Goal: Information Seeking & Learning: Learn about a topic

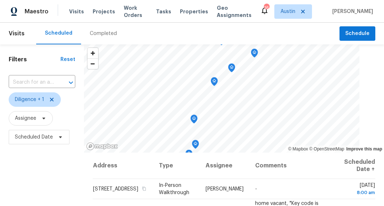
scroll to position [42, 0]
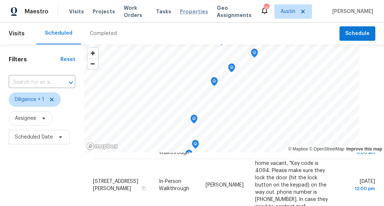
click at [189, 12] on span "Properties" at bounding box center [194, 11] width 28 height 7
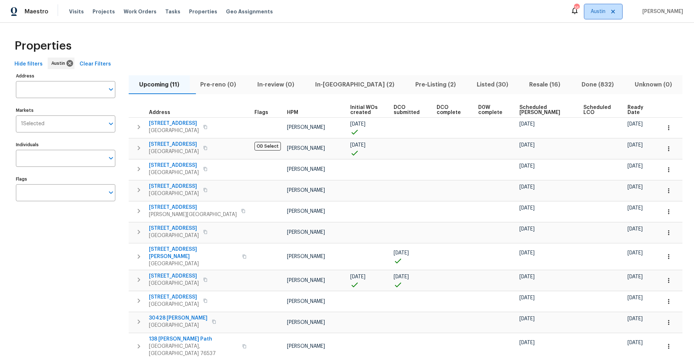
click at [383, 14] on span "Austin" at bounding box center [598, 11] width 15 height 7
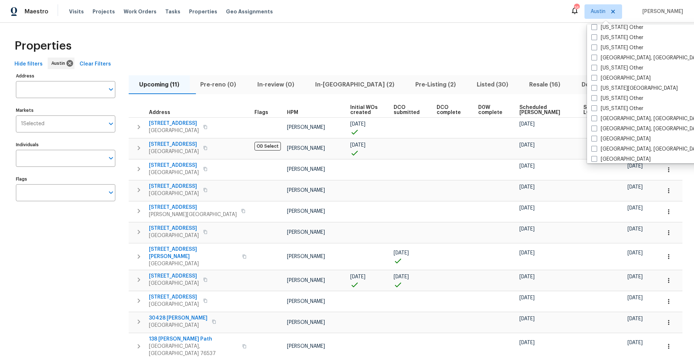
scroll to position [392, 0]
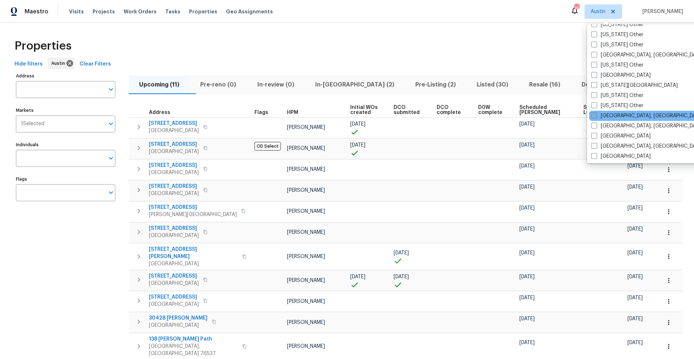
click at [383, 115] on span at bounding box center [595, 115] width 6 height 6
click at [383, 115] on input "Killeen, TX" at bounding box center [594, 114] width 5 height 5
checkbox input "true"
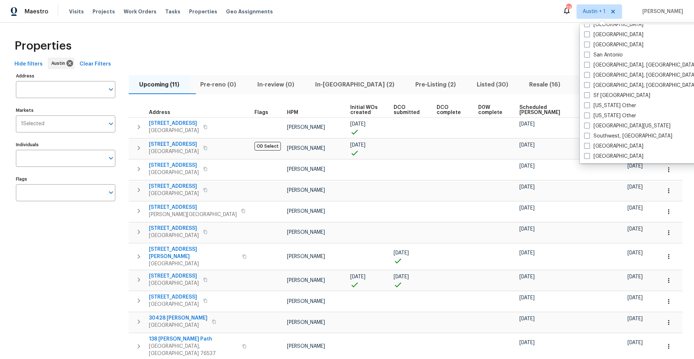
scroll to position [941, 0]
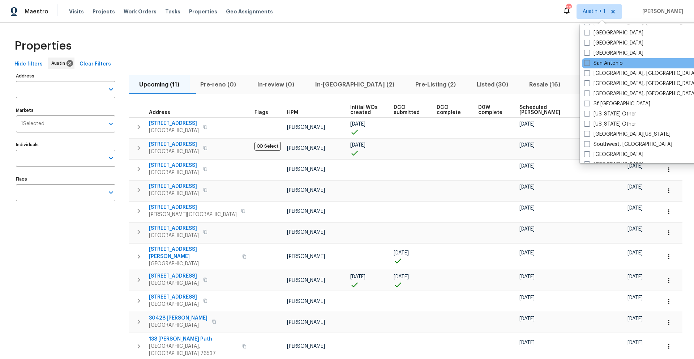
click at [383, 64] on span at bounding box center [587, 63] width 6 height 6
click at [383, 64] on input "San Antonio" at bounding box center [586, 62] width 5 height 5
checkbox input "true"
click at [383, 63] on div "Hide filters Austin Clear Filters" at bounding box center [347, 63] width 671 height 13
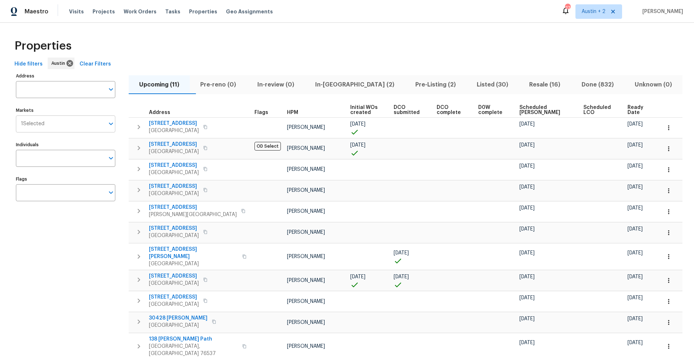
click at [91, 122] on input "Markets" at bounding box center [74, 123] width 60 height 17
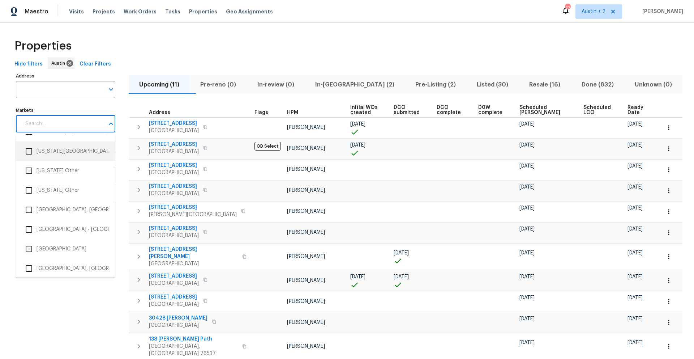
scroll to position [1018, 0]
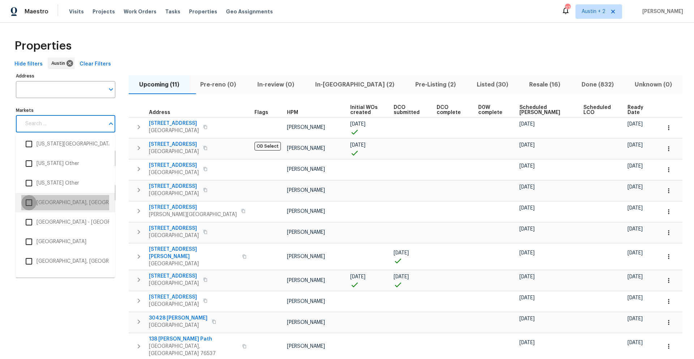
click at [27, 201] on input "checkbox" at bounding box center [28, 202] width 15 height 15
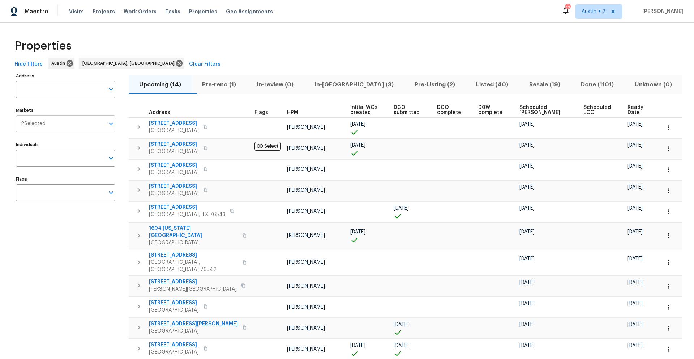
click at [46, 126] on input "Markets" at bounding box center [75, 123] width 59 height 17
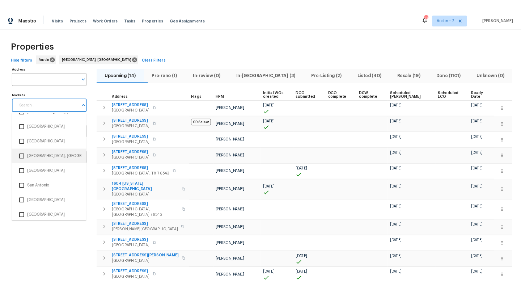
scroll to position [2047, 0]
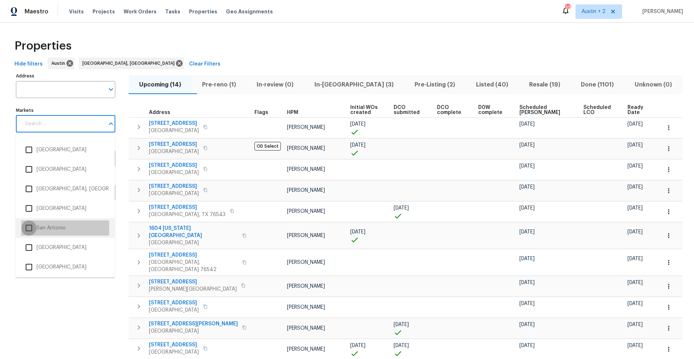
click at [30, 226] on input "checkbox" at bounding box center [28, 227] width 15 height 15
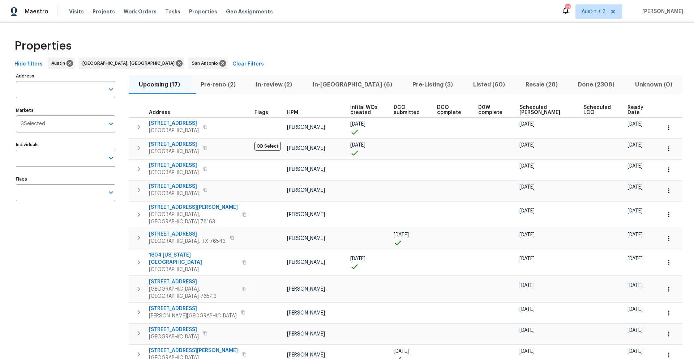
click at [535, 110] on span "Scheduled COE" at bounding box center [545, 110] width 51 height 10
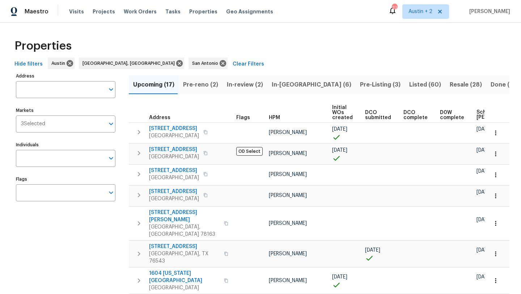
click at [477, 115] on span "Scheduled COE" at bounding box center [496, 115] width 41 height 10
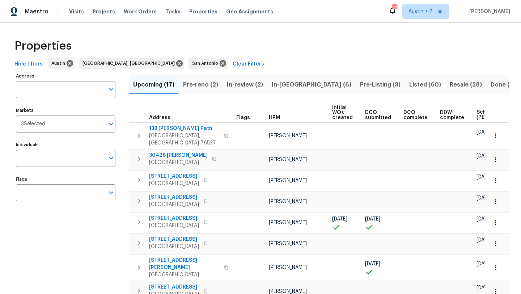
click at [477, 115] on span "Scheduled COE" at bounding box center [496, 115] width 41 height 10
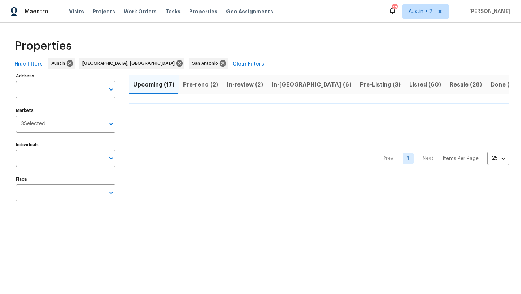
click at [158, 88] on span "Upcoming (17)" at bounding box center [153, 85] width 41 height 10
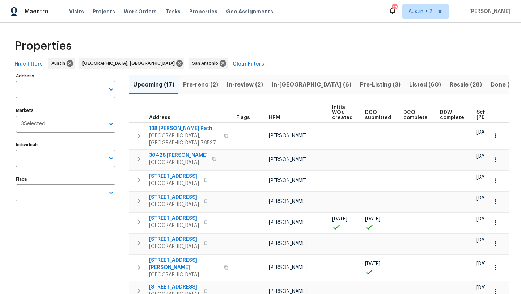
click at [476, 115] on span "Scheduled [PERSON_NAME]" at bounding box center [496, 115] width 41 height 10
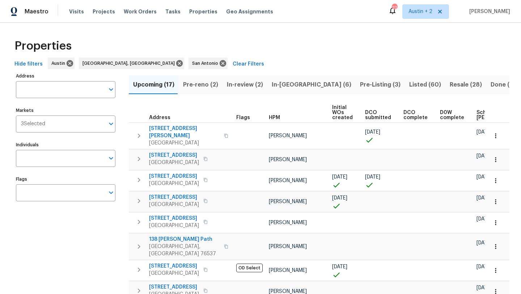
click at [476, 115] on span "Scheduled [PERSON_NAME]" at bounding box center [496, 115] width 41 height 10
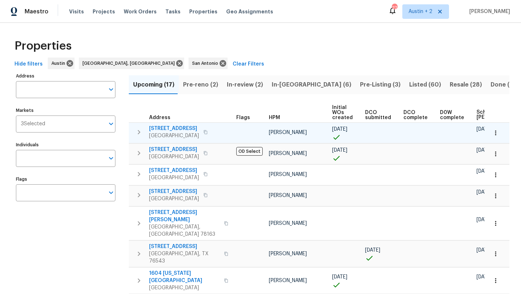
click at [208, 134] on icon "button" at bounding box center [205, 132] width 4 height 4
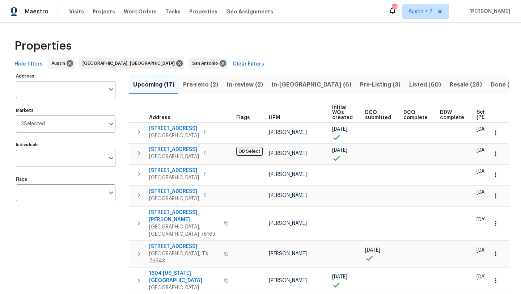
click at [24, 63] on span "Hide filters" at bounding box center [28, 64] width 28 height 9
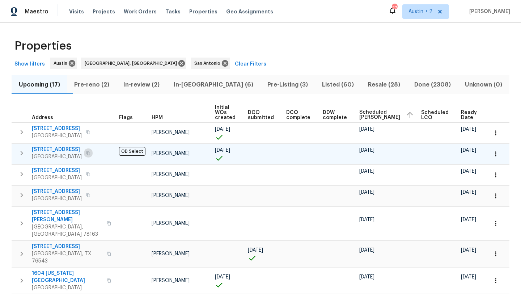
click at [90, 153] on icon "button" at bounding box center [88, 153] width 4 height 4
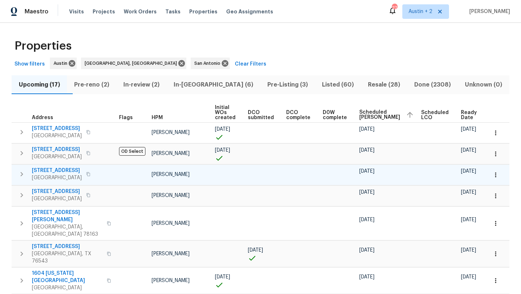
click at [20, 173] on icon "button" at bounding box center [21, 174] width 9 height 9
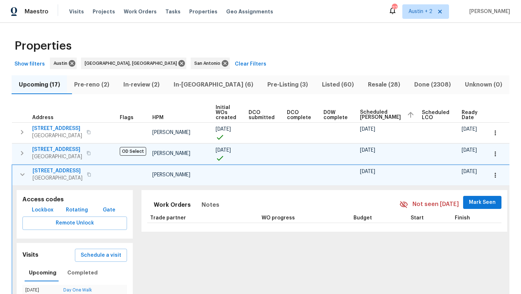
click at [20, 156] on icon "button" at bounding box center [22, 153] width 9 height 9
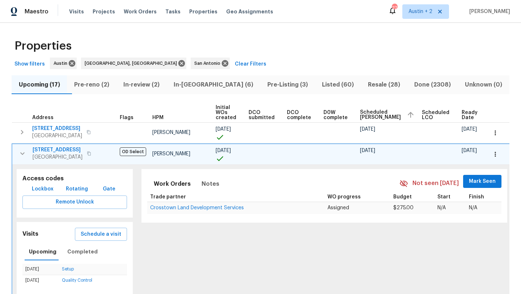
click at [21, 155] on icon "button" at bounding box center [22, 153] width 9 height 9
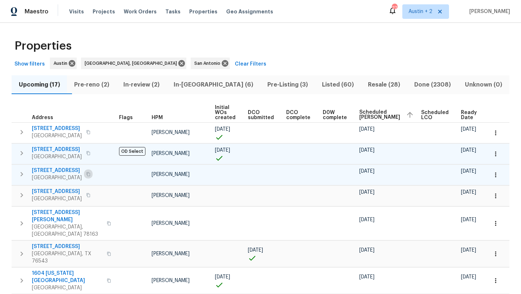
click at [85, 172] on button "button" at bounding box center [88, 174] width 9 height 10
click at [44, 171] on span "229 King Elder Ln" at bounding box center [57, 170] width 50 height 7
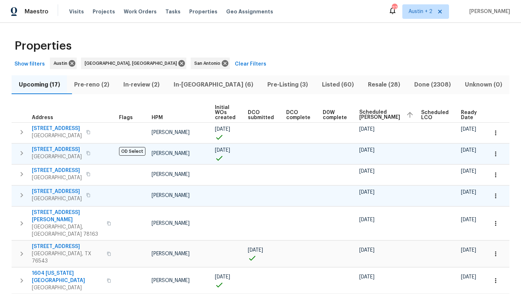
click at [49, 191] on span "[STREET_ADDRESS]" at bounding box center [57, 191] width 50 height 7
click at [23, 175] on icon "button" at bounding box center [21, 174] width 9 height 9
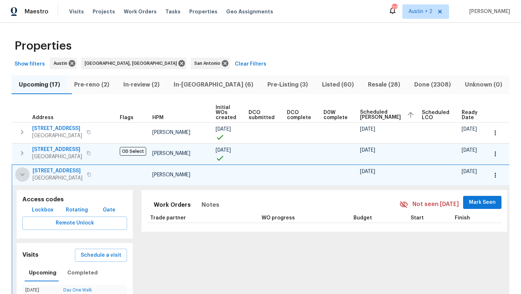
click at [22, 174] on icon "button" at bounding box center [22, 174] width 9 height 9
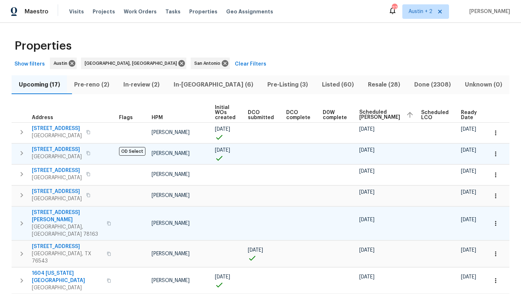
click at [107, 221] on icon "button" at bounding box center [109, 223] width 4 height 4
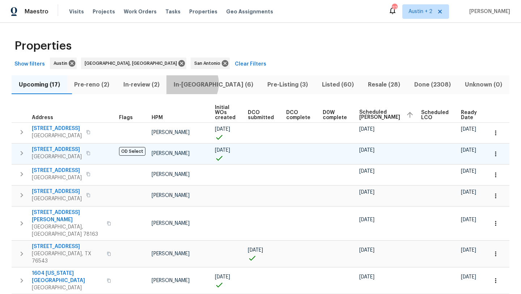
click at [203, 83] on span "In-reno (6)" at bounding box center [213, 85] width 85 height 10
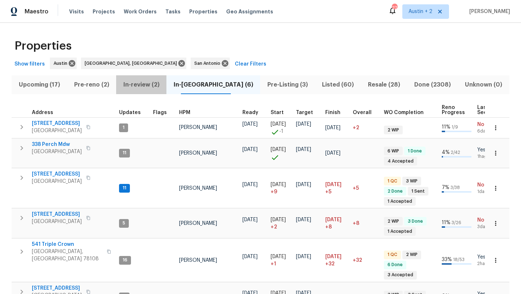
click at [162, 84] on span "In-review (2)" at bounding box center [141, 85] width 42 height 10
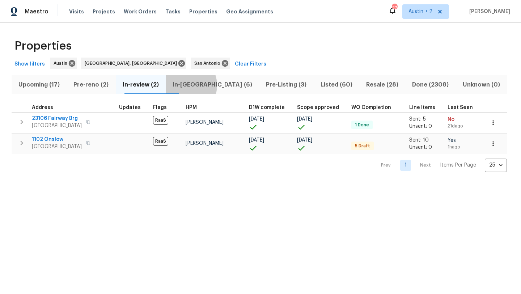
click at [198, 85] on span "In-reno (6)" at bounding box center [212, 85] width 85 height 10
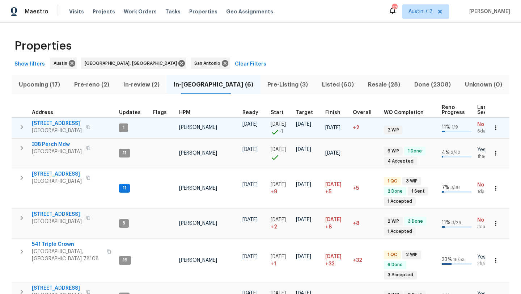
click at [84, 125] on button "button" at bounding box center [88, 127] width 9 height 10
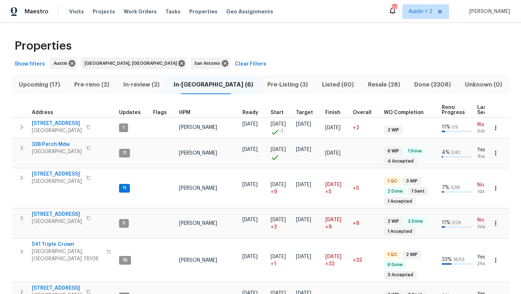
click at [40, 84] on span "Upcoming (17)" at bounding box center [39, 85] width 47 height 10
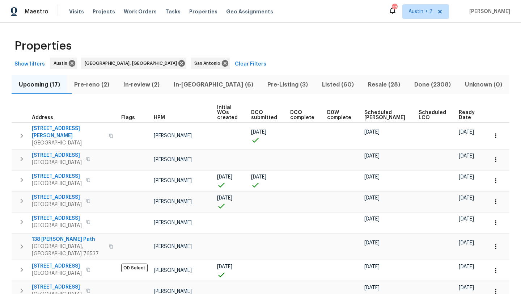
click at [381, 110] on span "Scheduled COE" at bounding box center [385, 115] width 42 height 10
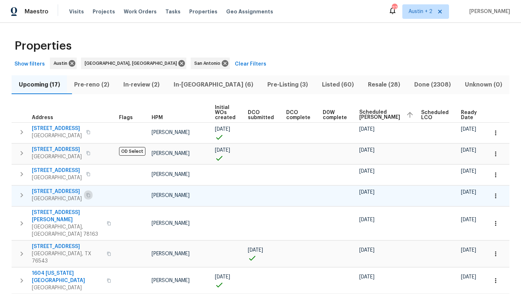
click at [90, 194] on icon "button" at bounding box center [88, 195] width 4 height 4
click at [200, 81] on span "In-reno (6)" at bounding box center [213, 85] width 85 height 10
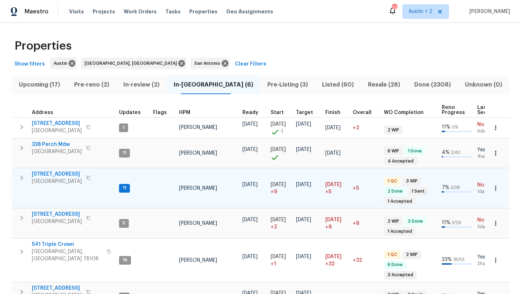
click at [86, 180] on icon "button" at bounding box center [88, 177] width 4 height 4
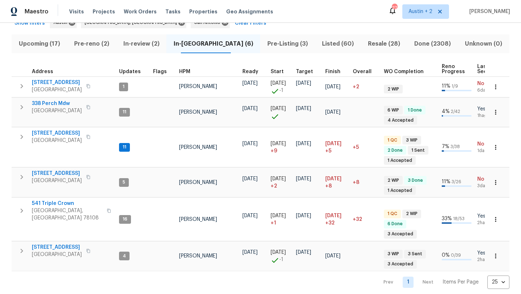
scroll to position [55, 0]
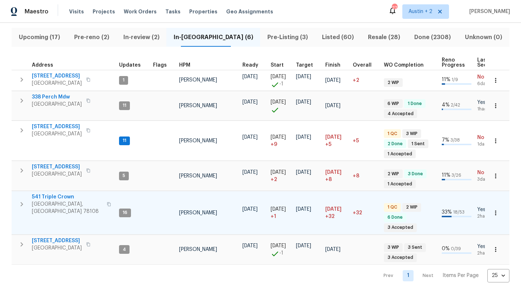
click at [107, 202] on icon "button" at bounding box center [109, 204] width 4 height 4
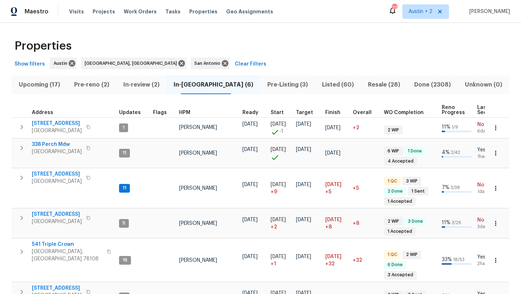
scroll to position [55, 0]
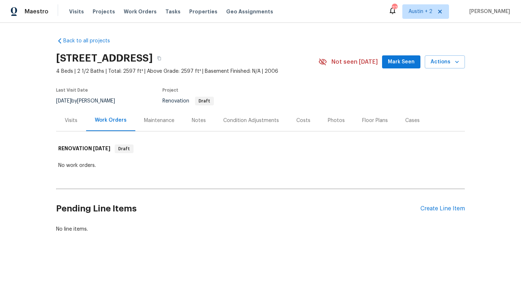
click at [67, 117] on div "Visits" at bounding box center [71, 120] width 13 height 7
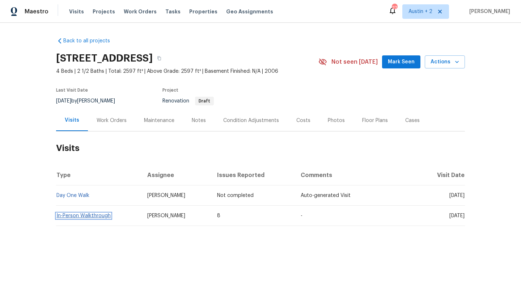
click at [82, 214] on link "In-Person Walkthrough" at bounding box center [83, 215] width 54 height 5
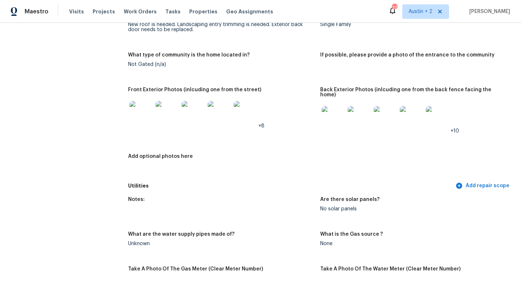
scroll to position [301, 0]
click at [163, 114] on img at bounding box center [166, 113] width 23 height 23
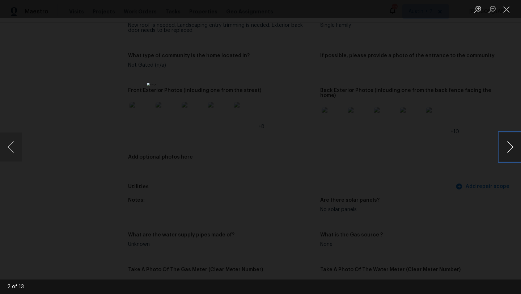
click at [503, 146] on button "Next image" at bounding box center [510, 146] width 22 height 29
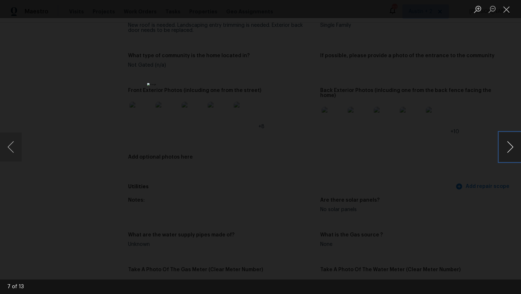
click at [503, 146] on button "Next image" at bounding box center [510, 146] width 22 height 29
click at [505, 3] on button "Close lightbox" at bounding box center [506, 9] width 14 height 13
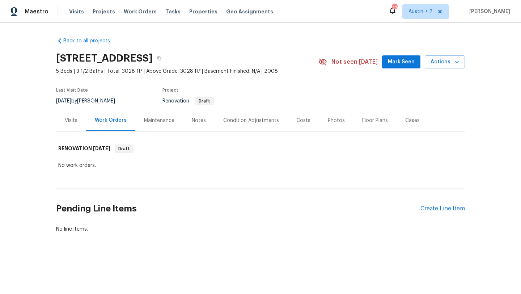
click at [70, 118] on div "Visits" at bounding box center [71, 120] width 13 height 7
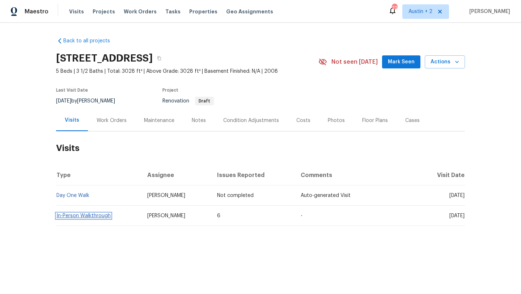
click at [86, 217] on link "In-Person Walkthrough" at bounding box center [83, 215] width 54 height 5
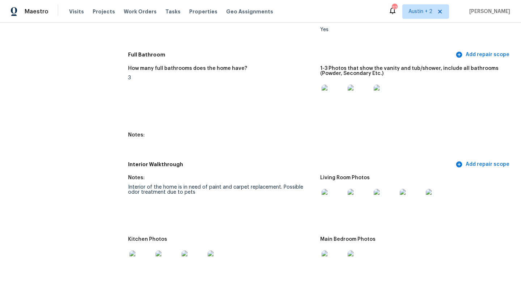
scroll to position [717, 0]
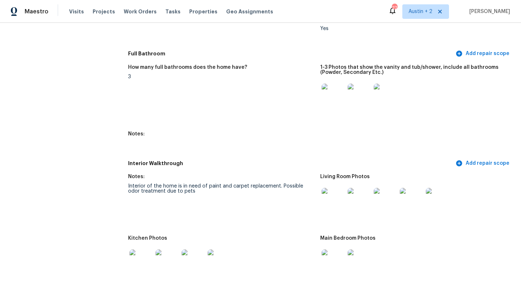
click at [330, 191] on img at bounding box center [332, 199] width 23 height 23
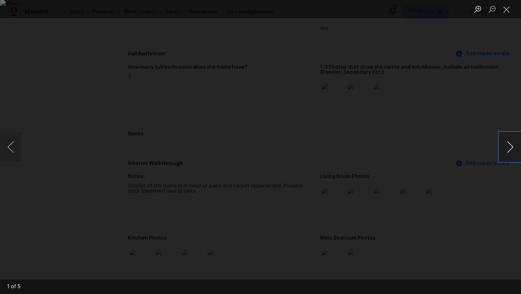
click at [516, 144] on button "Next image" at bounding box center [510, 146] width 22 height 29
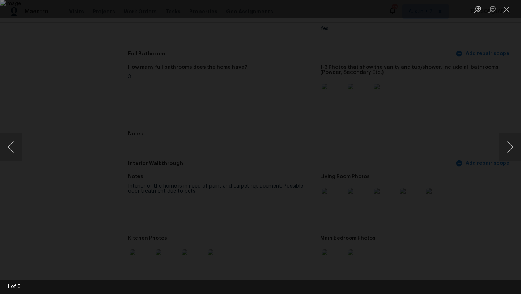
click at [501, 108] on div "Lightbox" at bounding box center [260, 147] width 521 height 294
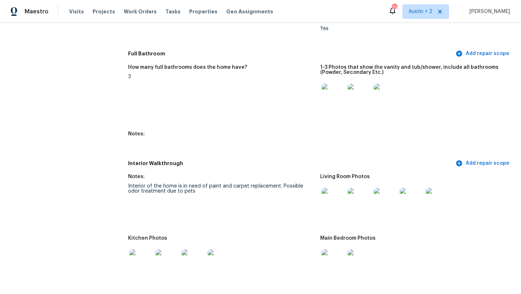
click at [333, 188] on img at bounding box center [332, 199] width 23 height 23
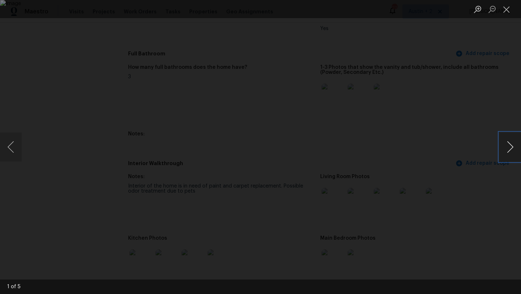
click at [499, 152] on button "Next image" at bounding box center [510, 146] width 22 height 29
click at [472, 98] on div "Lightbox" at bounding box center [260, 147] width 521 height 294
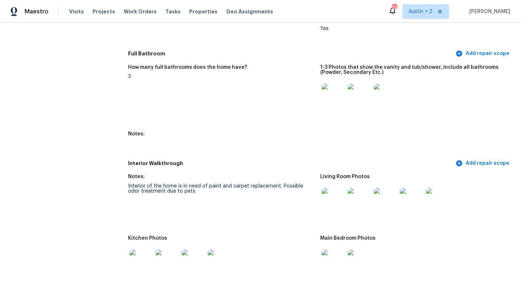
click at [139, 257] on img at bounding box center [140, 260] width 23 height 23
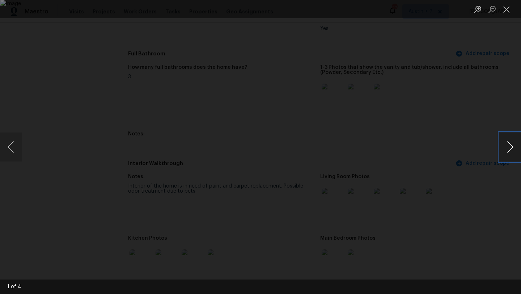
click at [508, 149] on button "Next image" at bounding box center [510, 146] width 22 height 29
